Goal: Task Accomplishment & Management: Manage account settings

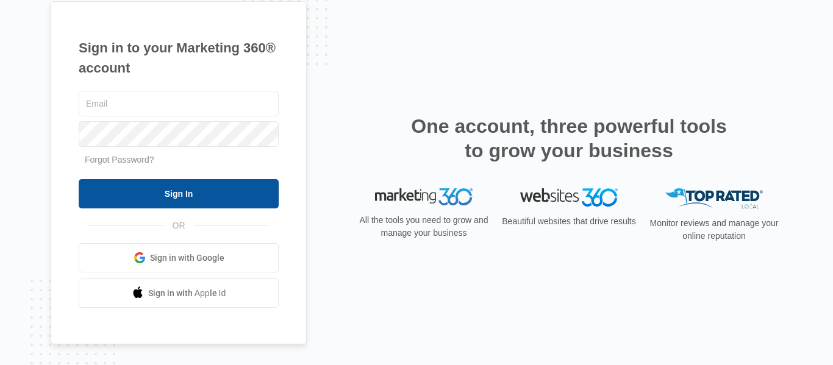
type input "[EMAIL_ADDRESS][DOMAIN_NAME]"
click at [145, 194] on input "Sign In" at bounding box center [179, 193] width 200 height 29
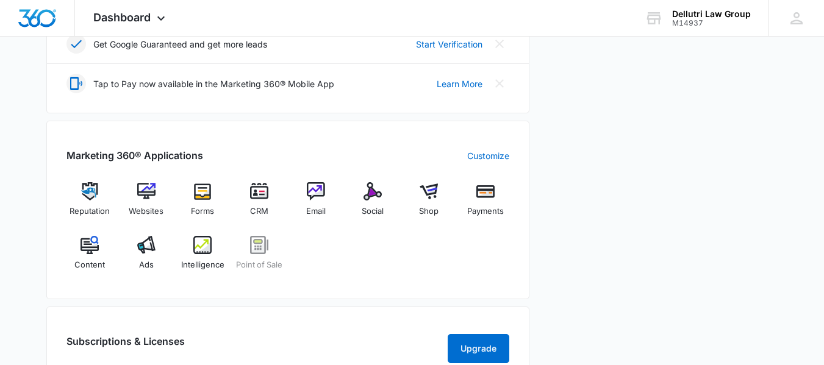
scroll to position [392, 0]
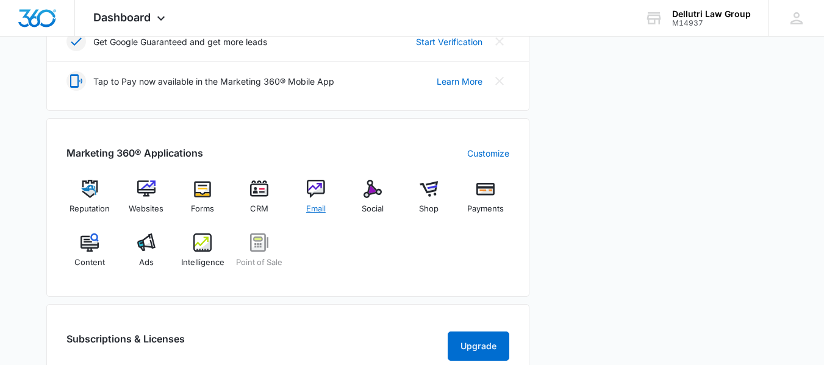
click at [312, 190] on img at bounding box center [316, 189] width 18 height 18
